Goal: Task Accomplishment & Management: Manage account settings

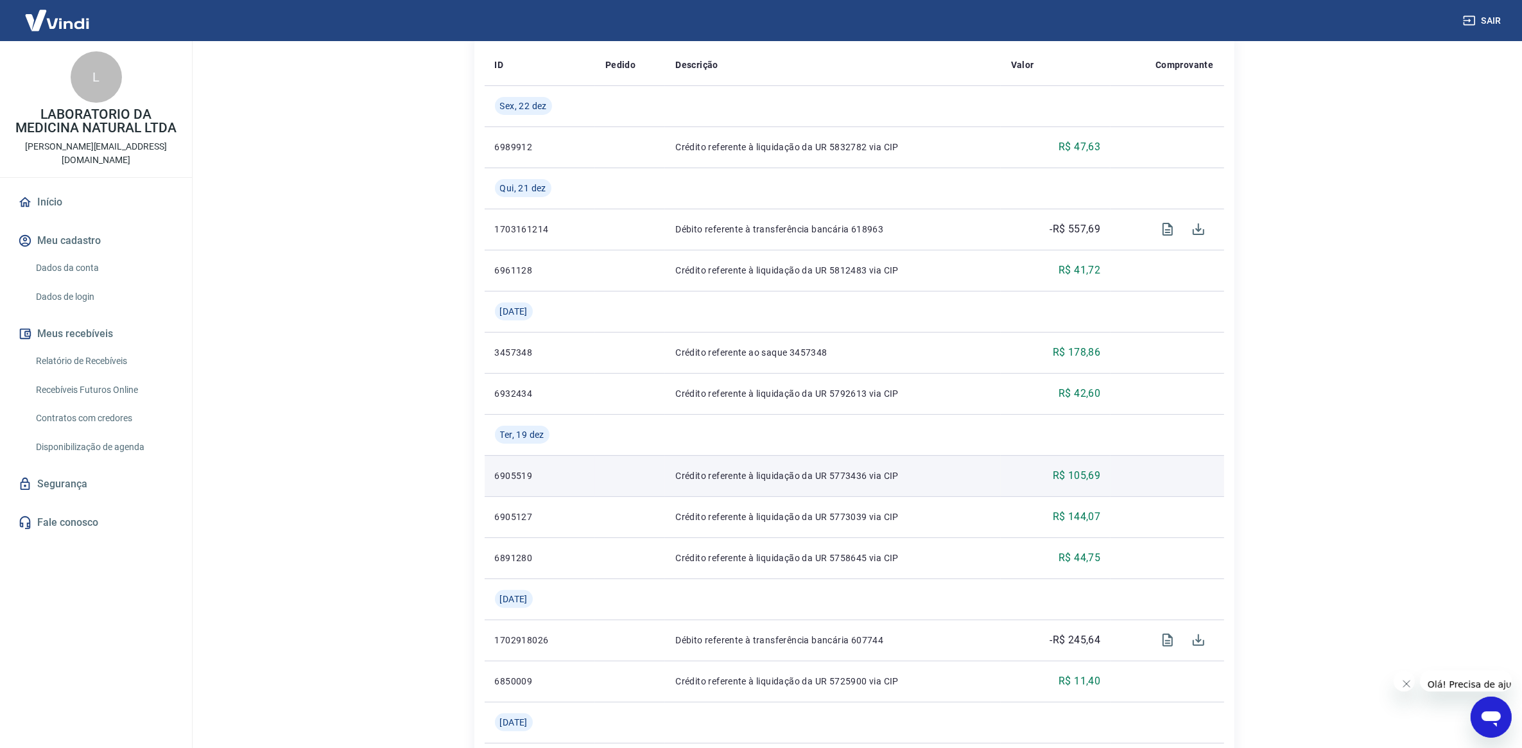
scroll to position [241, 0]
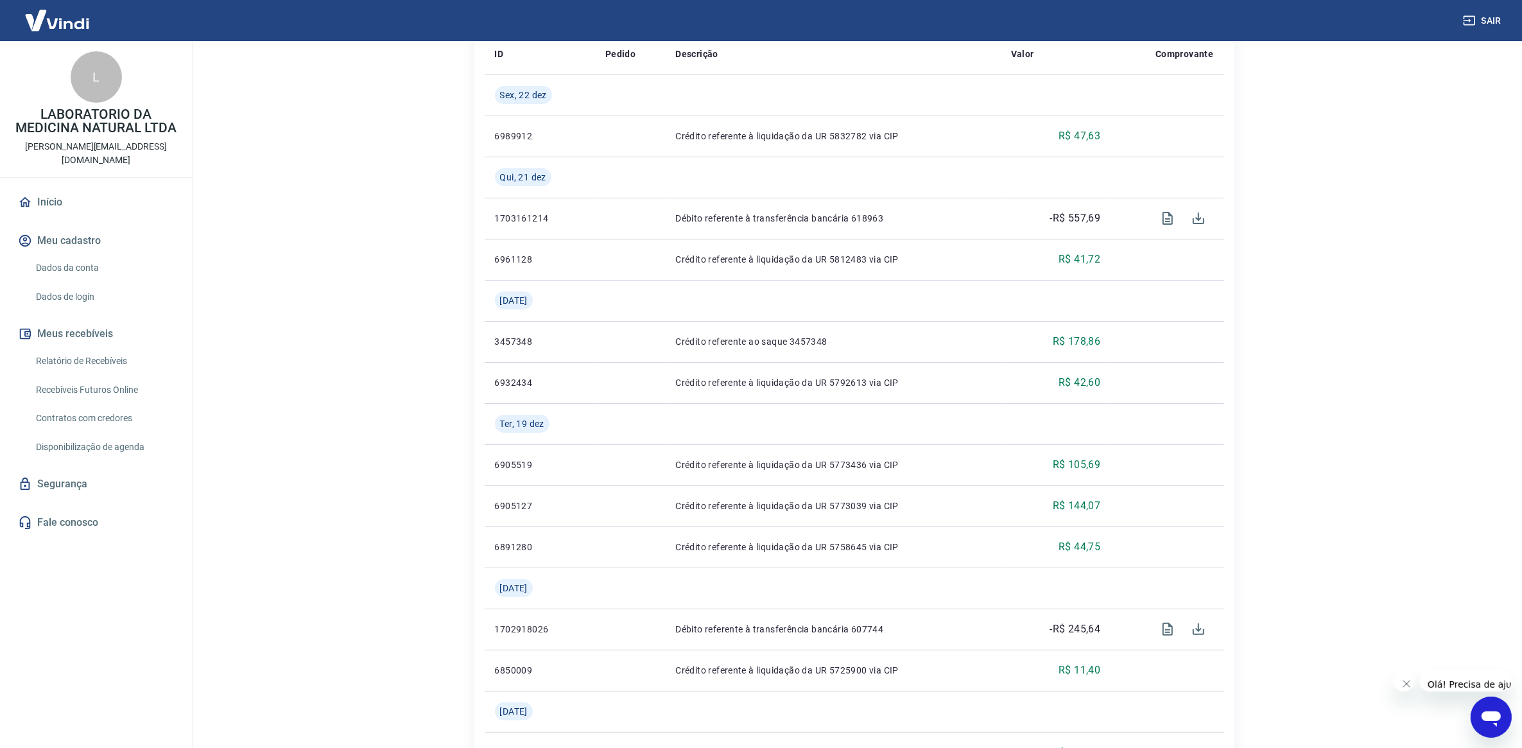
click at [69, 348] on link "Relatório de Recebíveis" at bounding box center [104, 361] width 146 height 26
